Goal: Download file/media

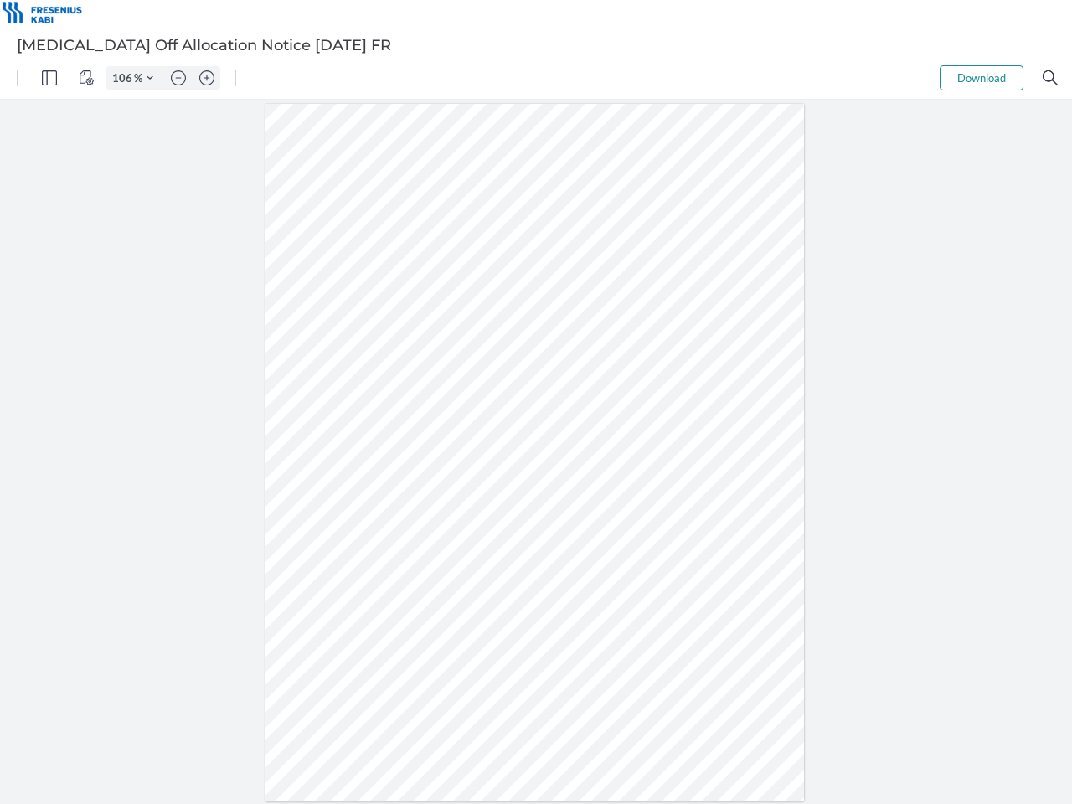
click at [49, 78] on img "Panel" at bounding box center [49, 77] width 15 height 15
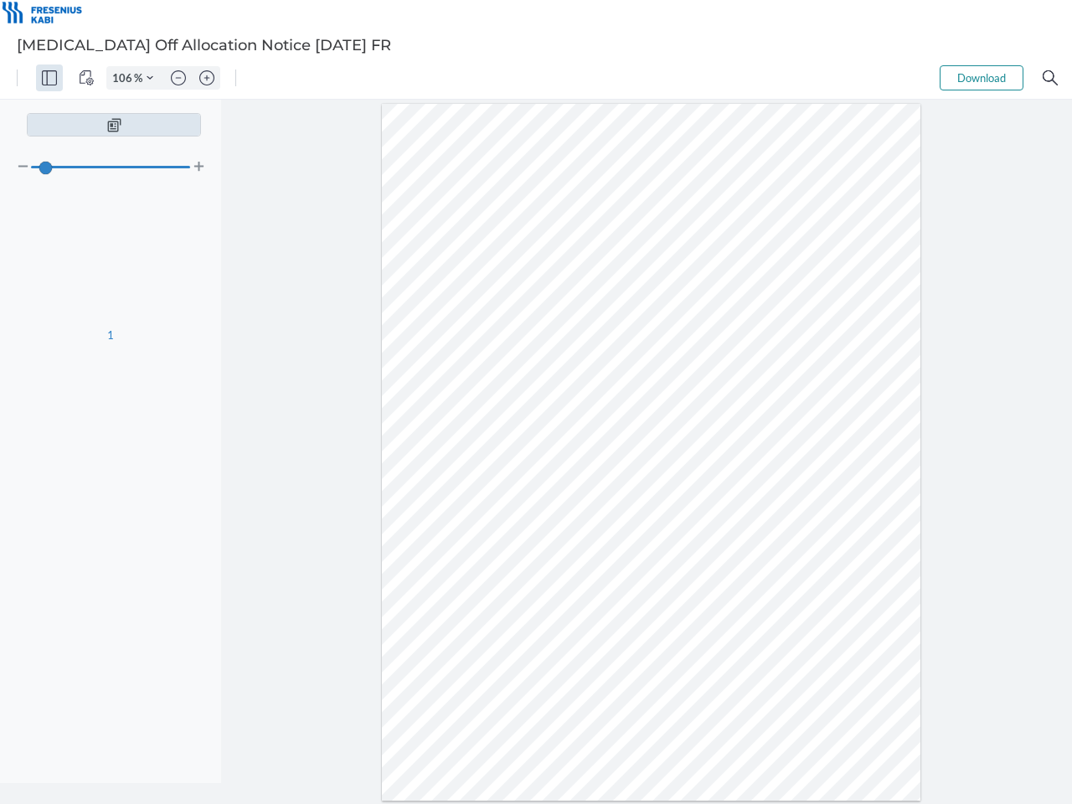
click at [86, 78] on img "View Controls" at bounding box center [86, 77] width 15 height 15
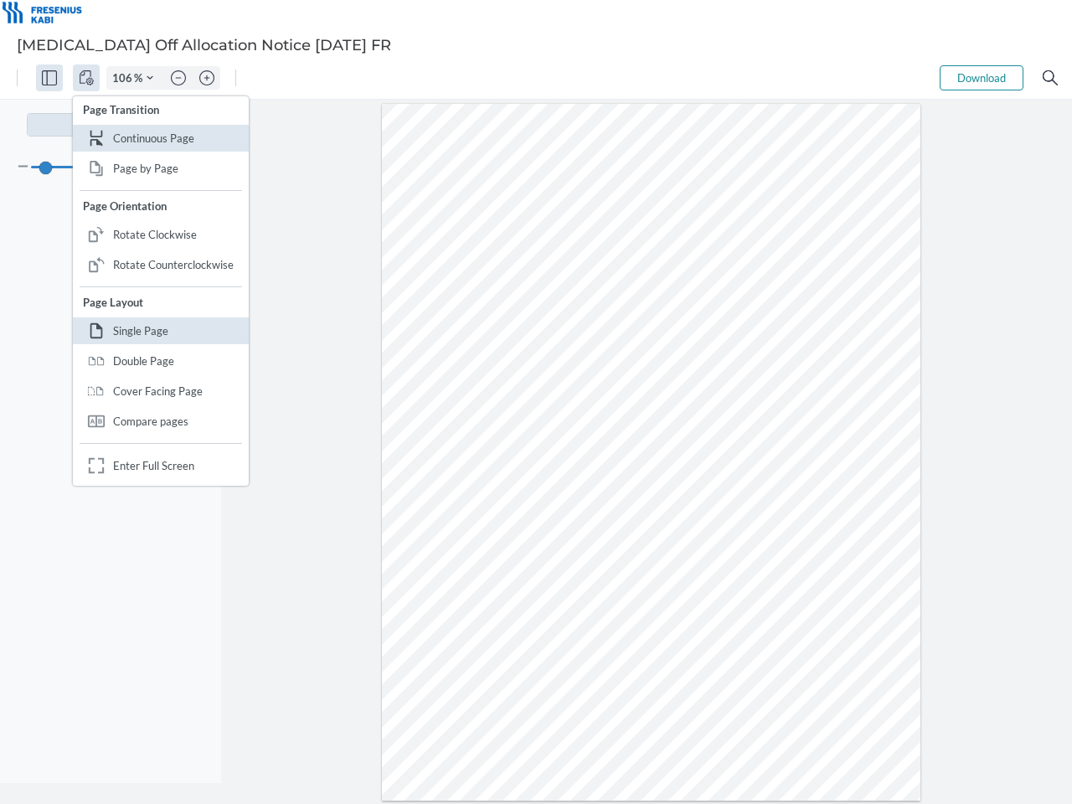
click at [125, 78] on input "106" at bounding box center [120, 77] width 27 height 15
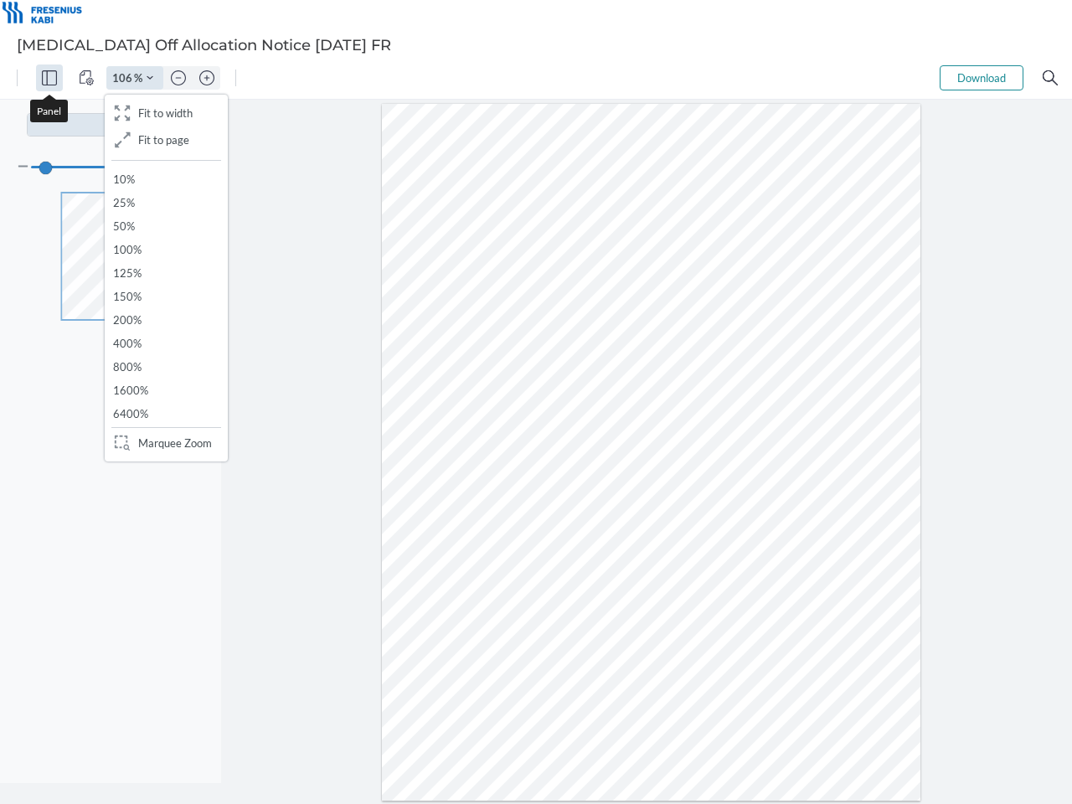
click at [150, 78] on img "Zoom Controls" at bounding box center [150, 78] width 7 height 7
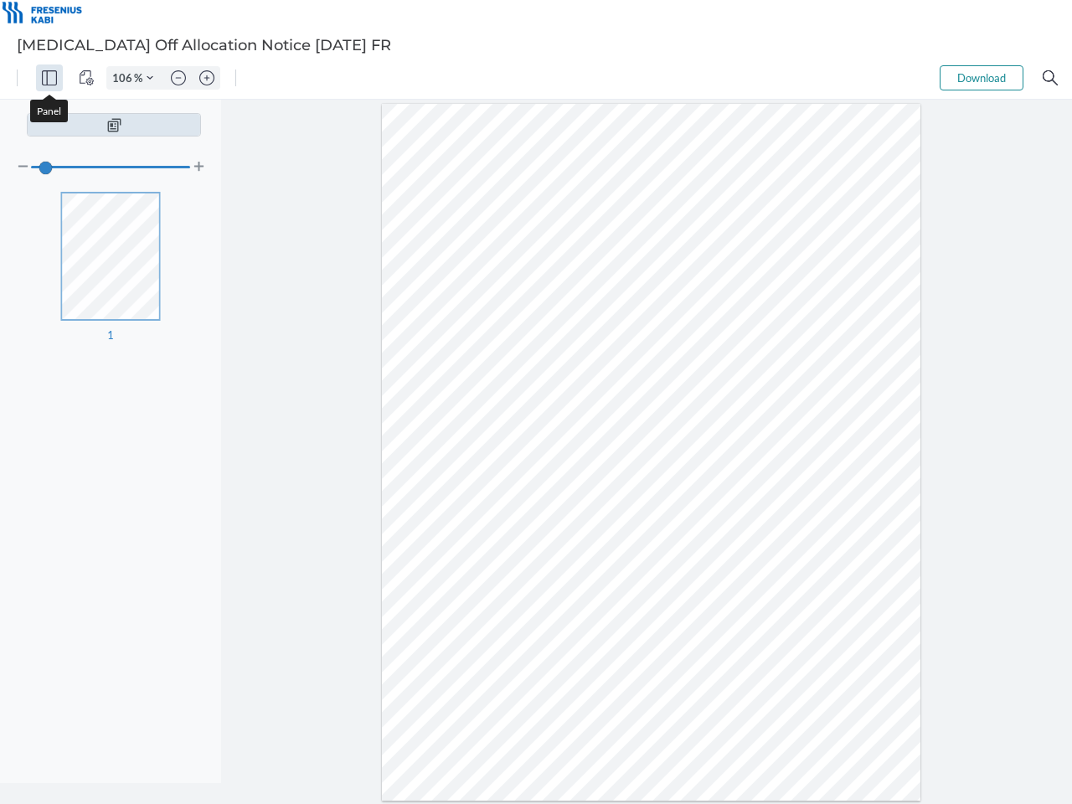
click at [178, 78] on img "Zoom out" at bounding box center [178, 77] width 15 height 15
click at [207, 78] on img "Zoom in" at bounding box center [206, 77] width 15 height 15
type input "106"
click at [982, 78] on button "Download" at bounding box center [982, 77] width 84 height 25
click at [1050, 78] on img "Search" at bounding box center [1050, 77] width 15 height 15
